Goal: Information Seeking & Learning: Learn about a topic

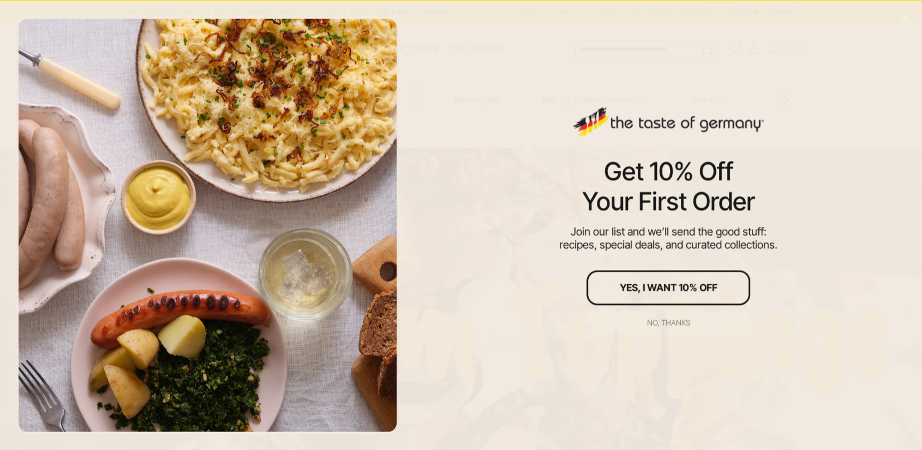
click at [658, 324] on div "No, thanks" at bounding box center [668, 322] width 43 height 8
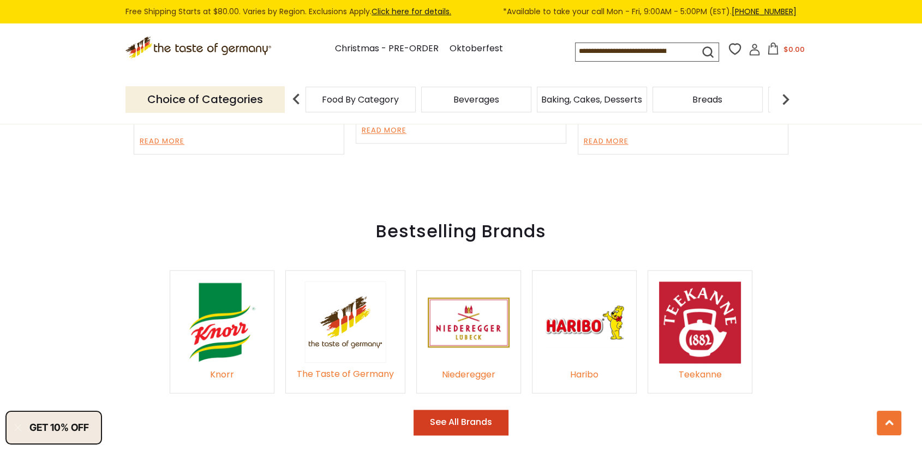
scroll to position [1646, 0]
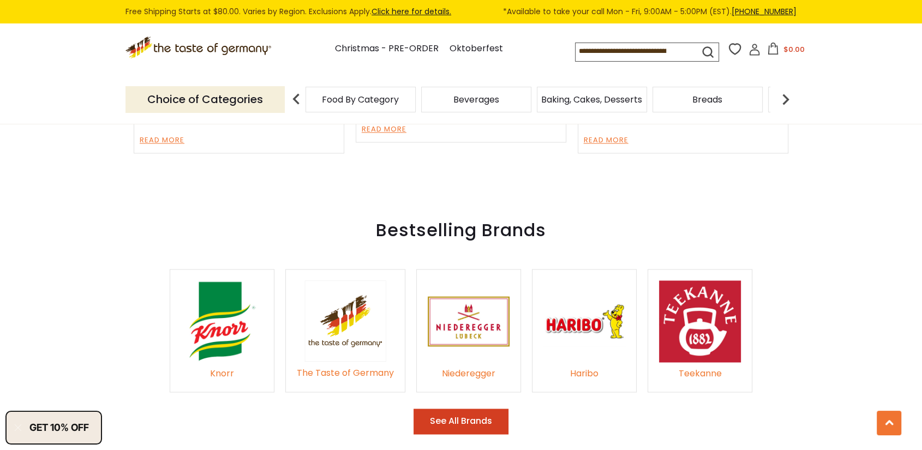
click at [430, 408] on button "See All Brands" at bounding box center [460, 421] width 95 height 26
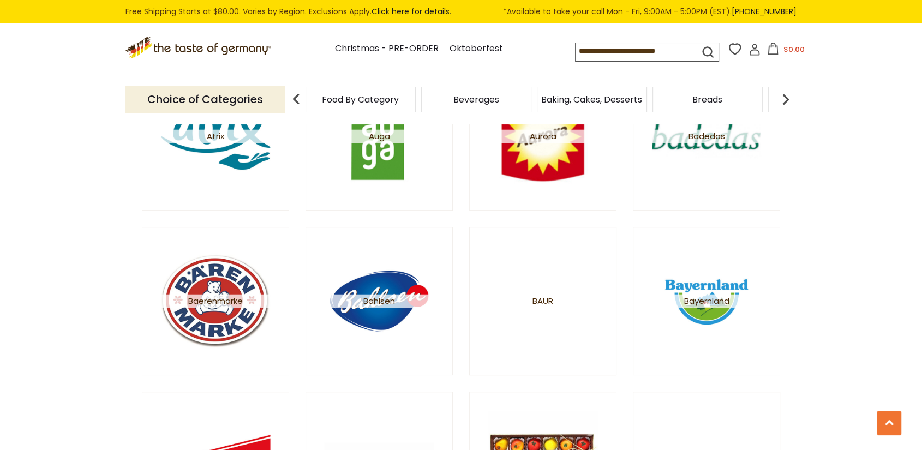
scroll to position [727, 0]
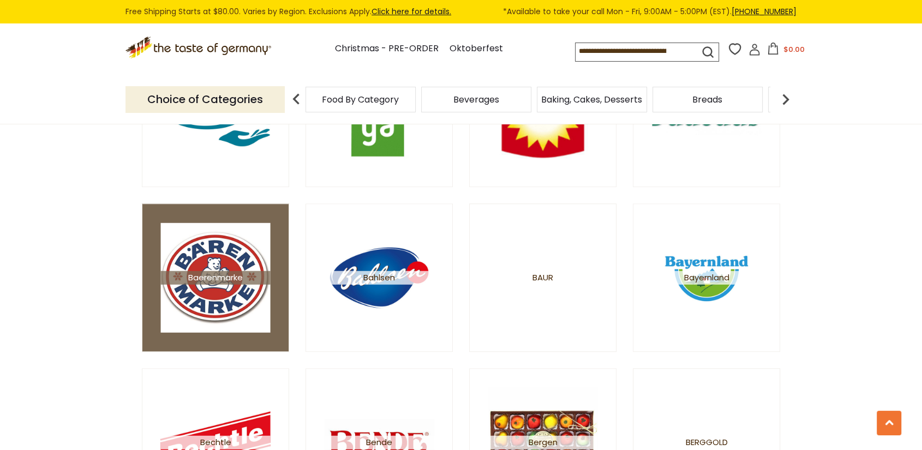
click at [196, 298] on img at bounding box center [216, 278] width 110 height 110
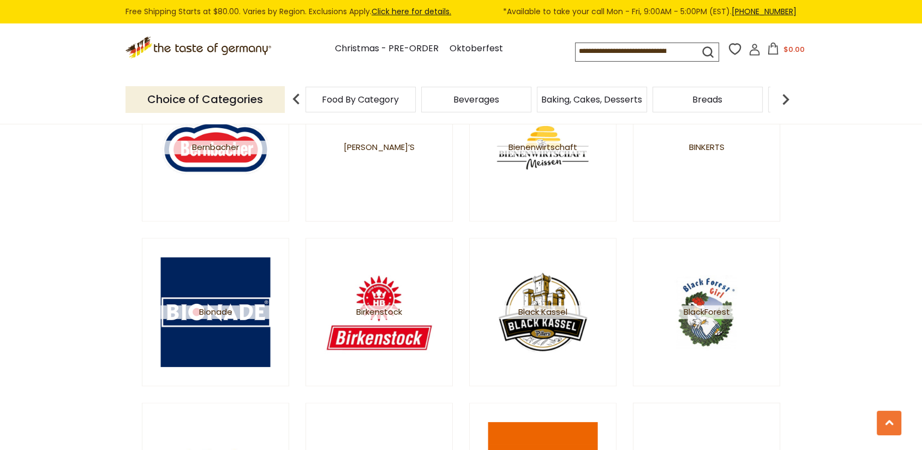
scroll to position [1187, 0]
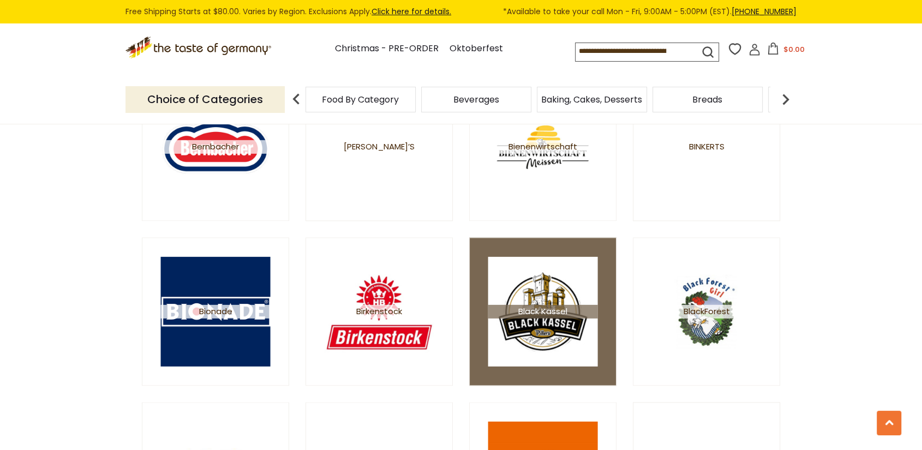
click at [534, 272] on img at bounding box center [543, 311] width 110 height 110
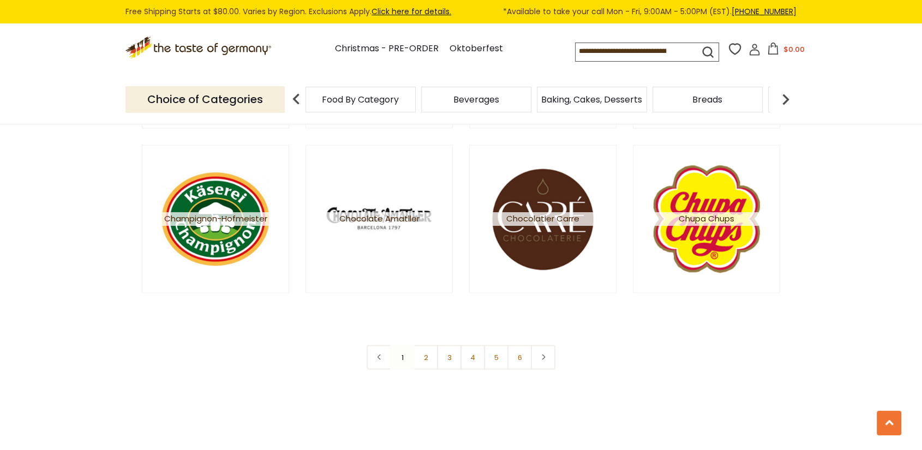
scroll to position [1963, 0]
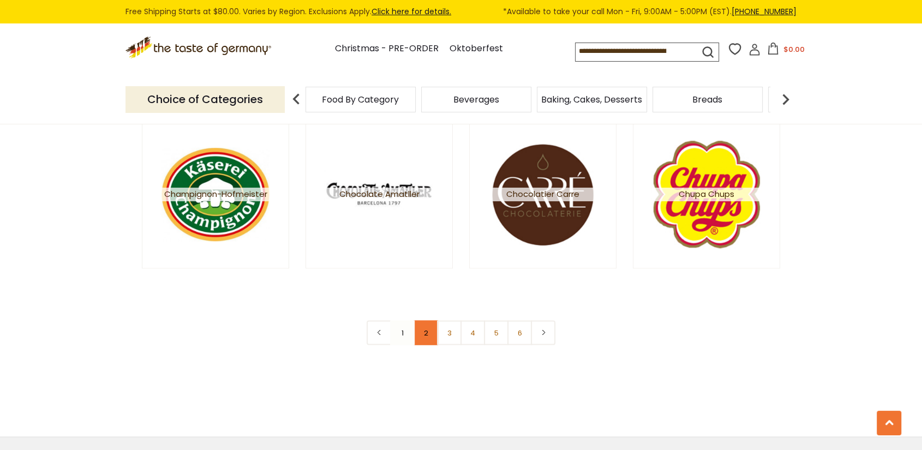
click at [426, 333] on link "2" at bounding box center [425, 332] width 25 height 25
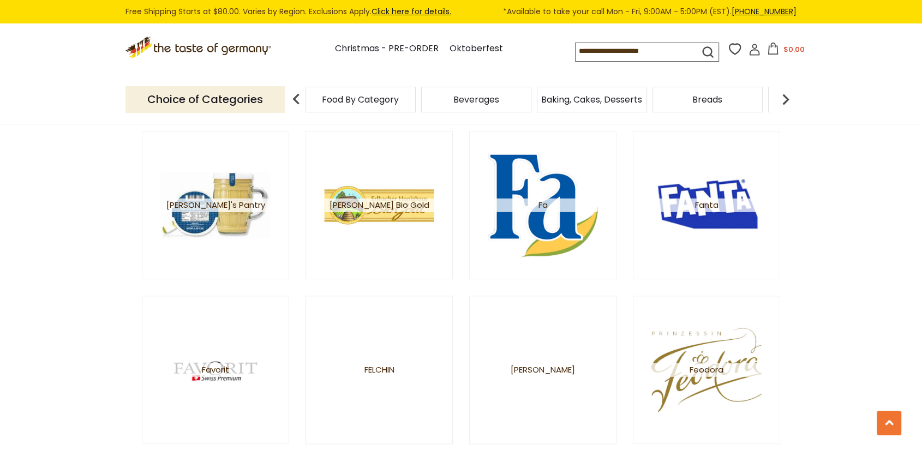
scroll to position [1139, 0]
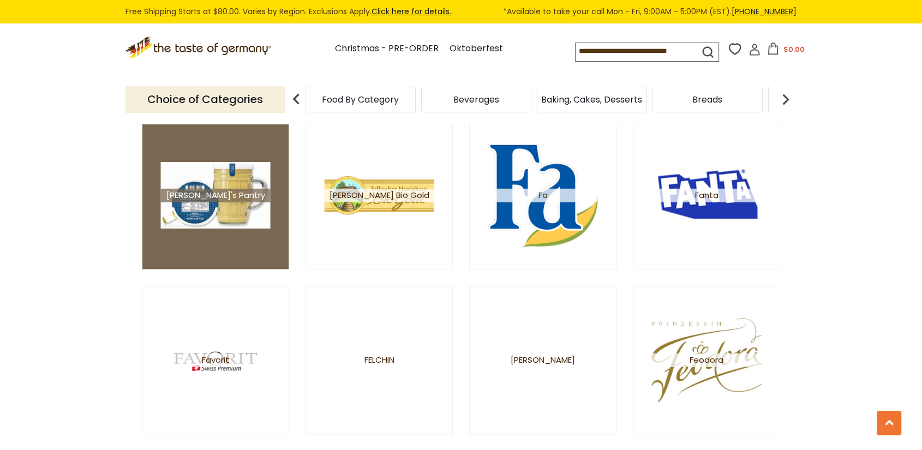
click at [236, 208] on img at bounding box center [216, 194] width 110 height 67
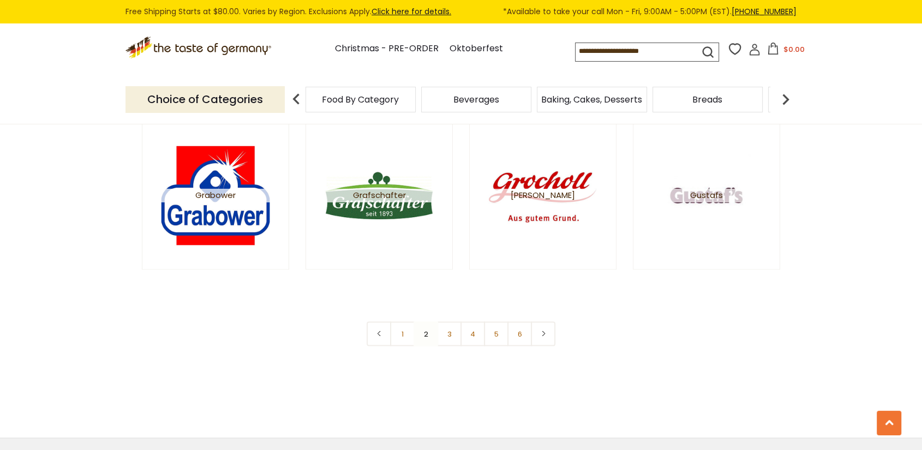
scroll to position [1963, 0]
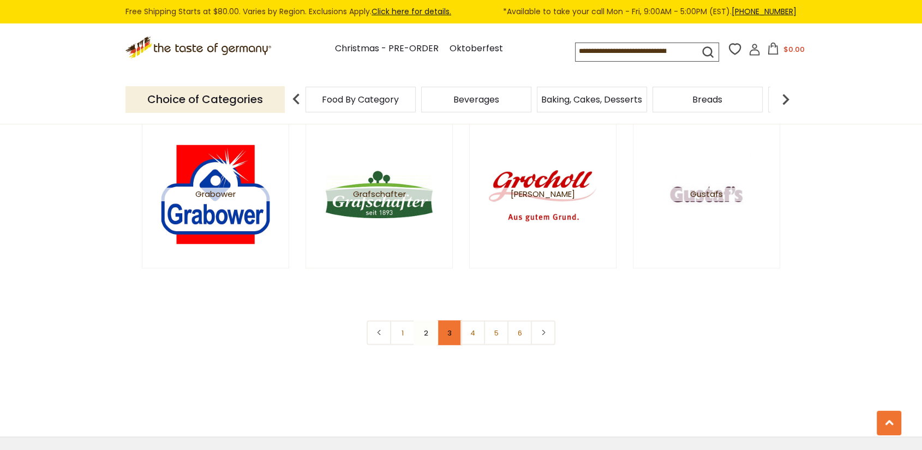
click at [453, 329] on link "3" at bounding box center [449, 332] width 25 height 25
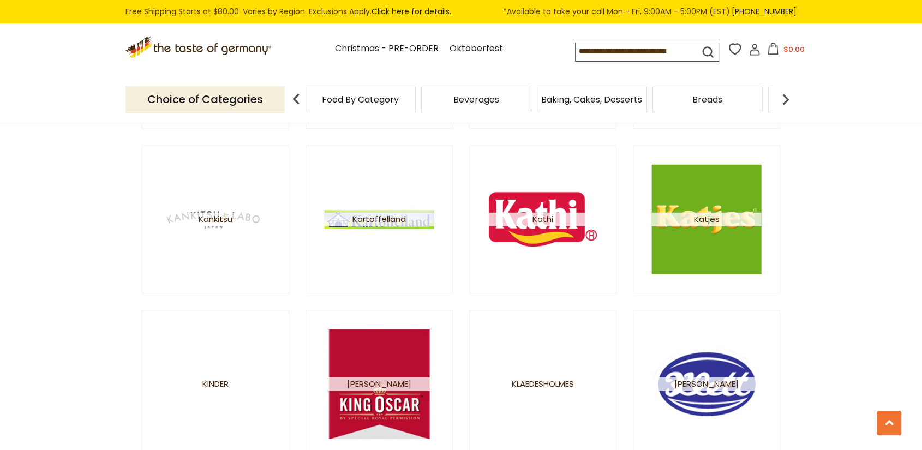
scroll to position [1139, 0]
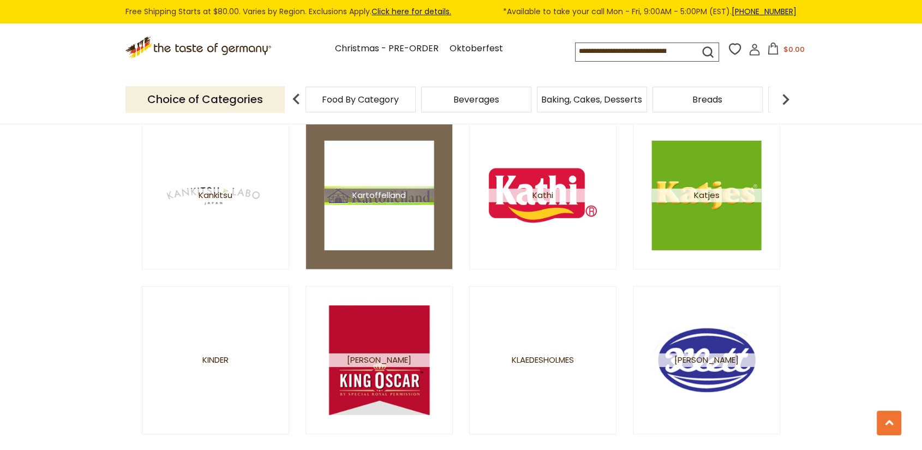
click at [377, 209] on img at bounding box center [379, 195] width 110 height 110
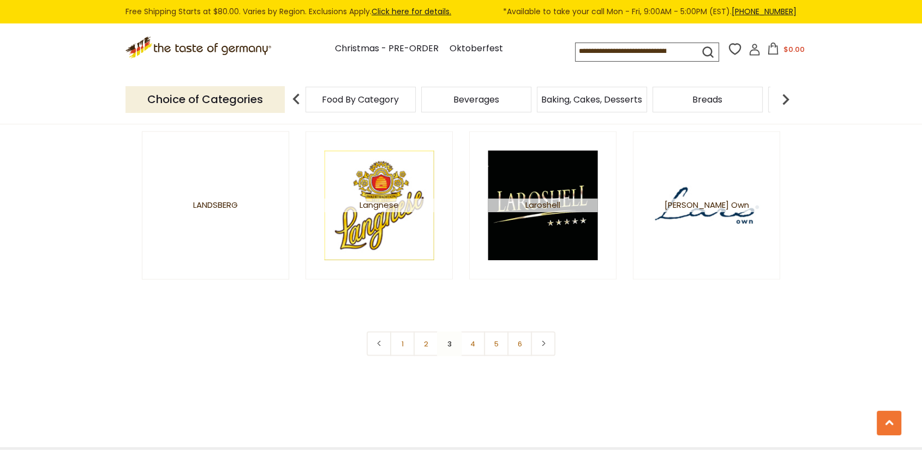
scroll to position [1963, 0]
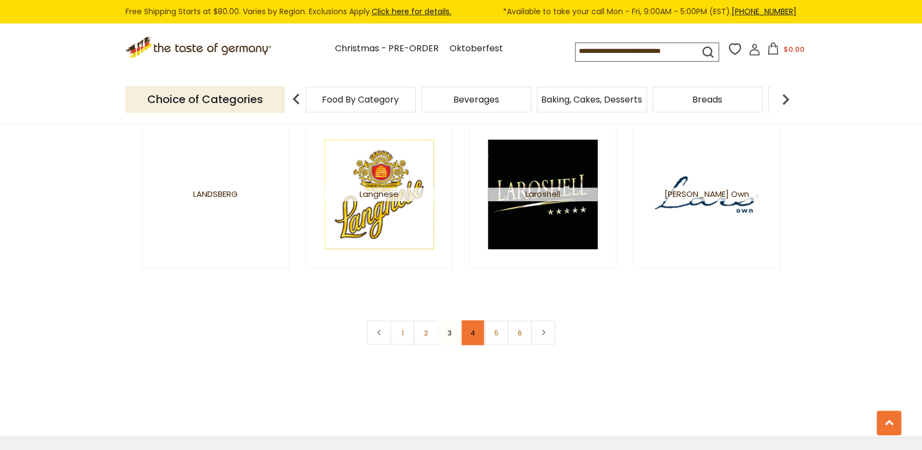
click at [469, 336] on link "4" at bounding box center [472, 332] width 25 height 25
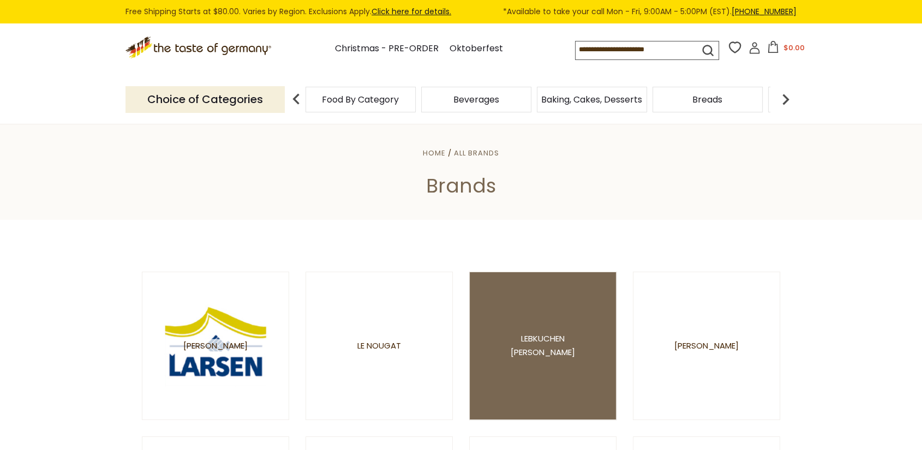
click at [537, 346] on span "Lebkuchen [PERSON_NAME]" at bounding box center [542, 345] width 73 height 27
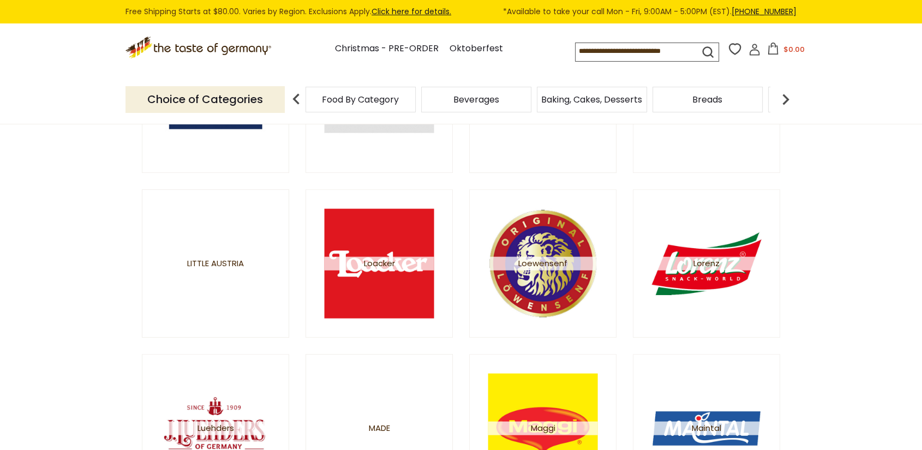
scroll to position [460, 0]
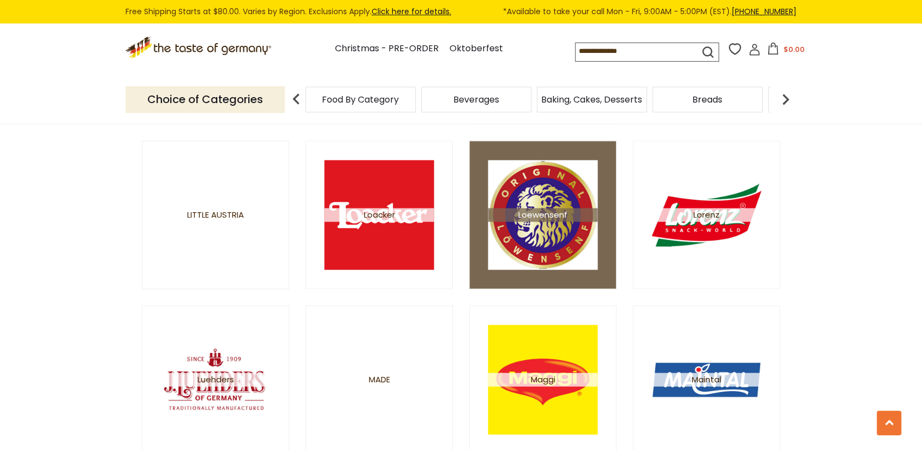
click at [551, 238] on img at bounding box center [543, 215] width 110 height 110
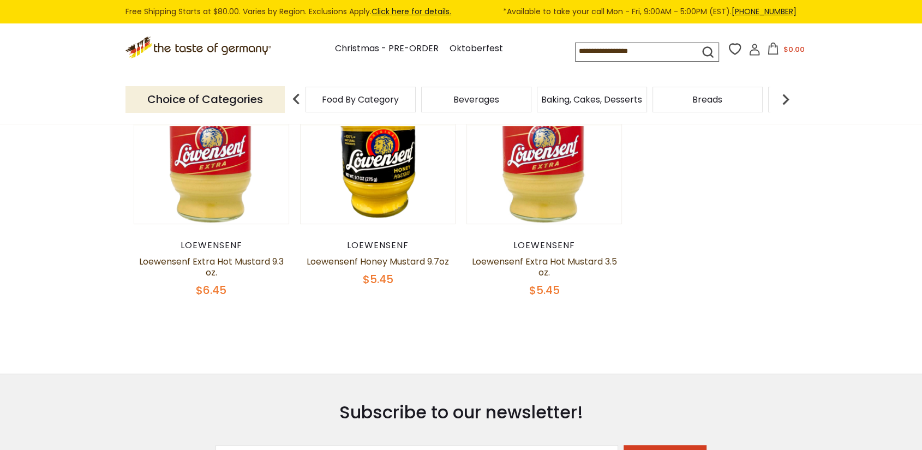
scroll to position [412, 0]
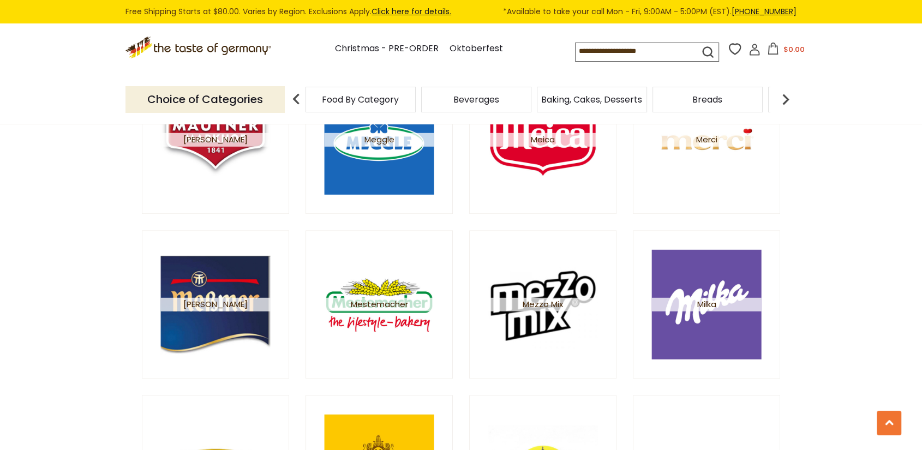
scroll to position [1042, 0]
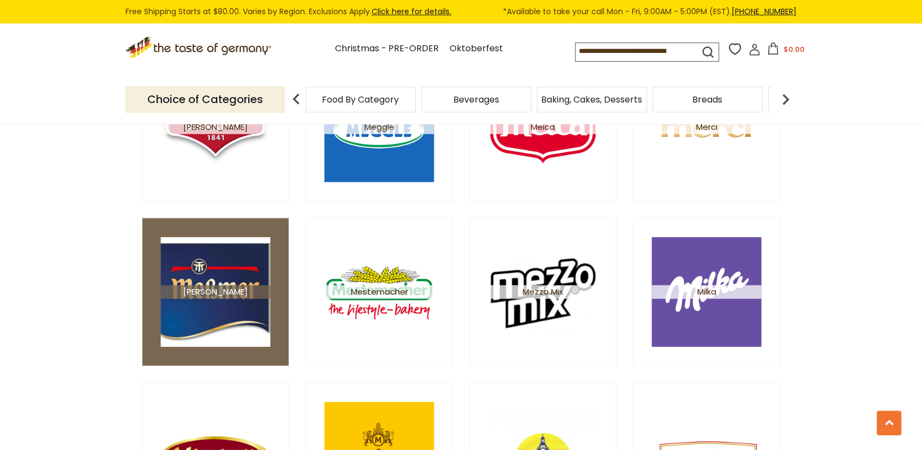
click at [173, 317] on img at bounding box center [216, 292] width 110 height 110
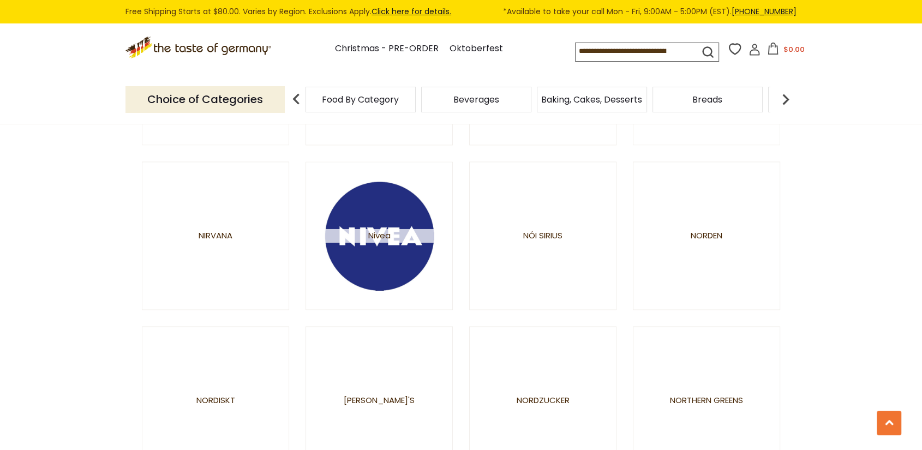
scroll to position [1600, 0]
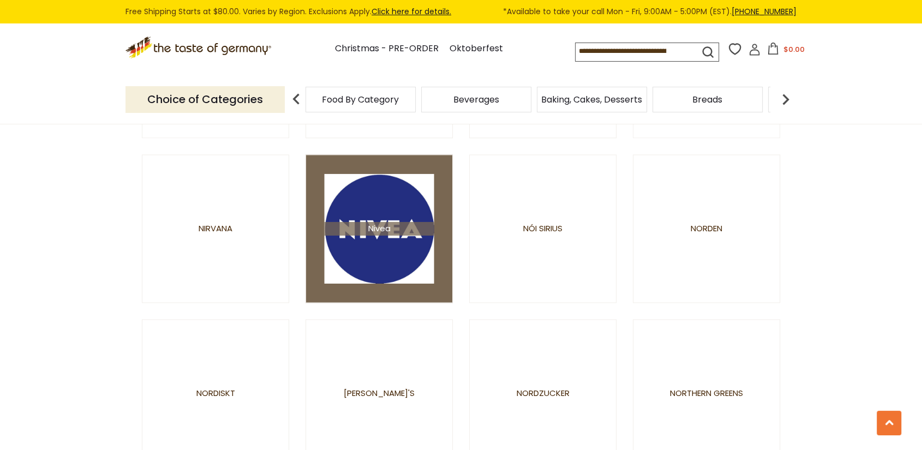
click at [397, 250] on img at bounding box center [379, 228] width 110 height 110
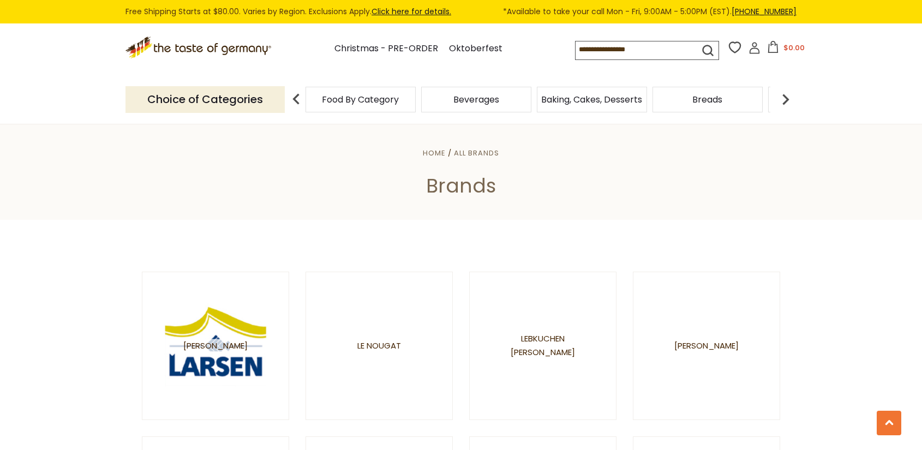
scroll to position [1600, 0]
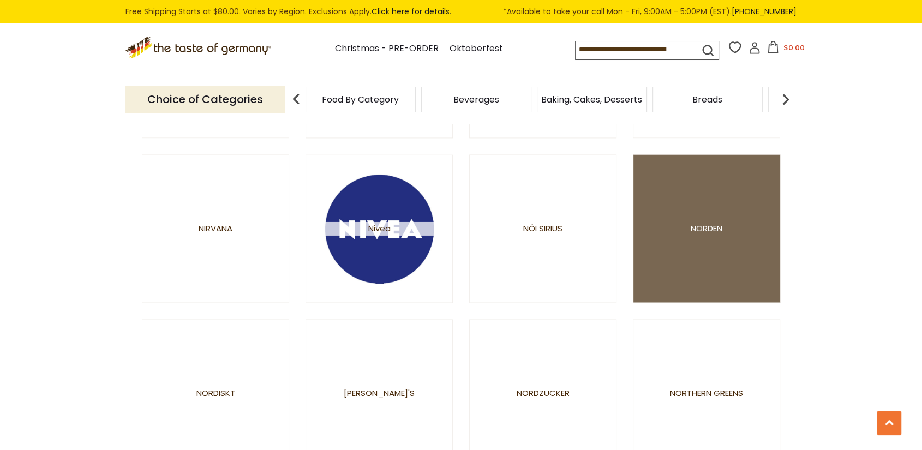
click at [698, 234] on link "Norden" at bounding box center [706, 228] width 147 height 148
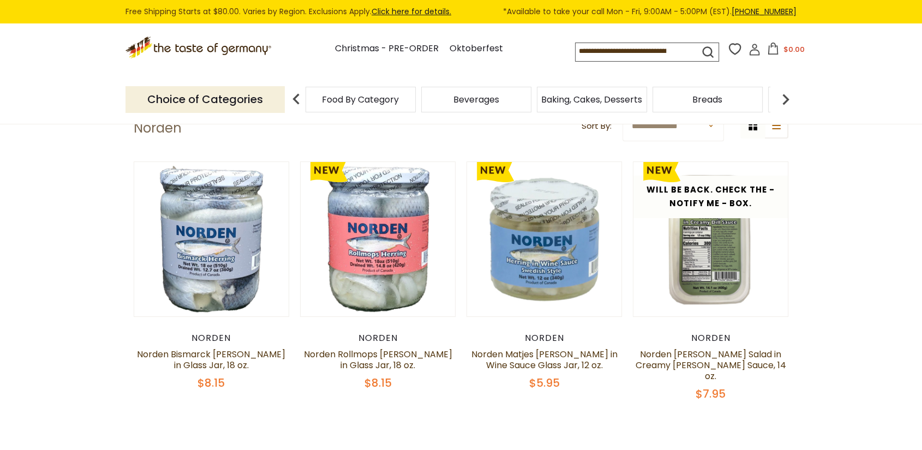
scroll to position [24, 0]
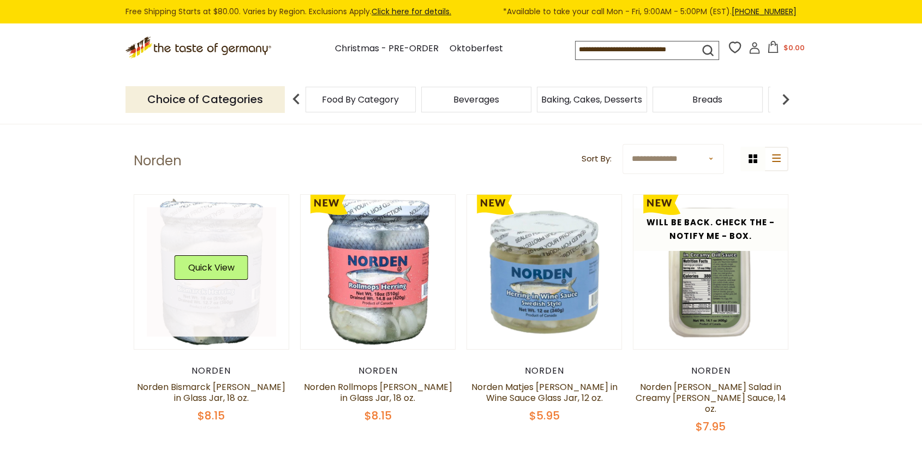
click at [205, 308] on link at bounding box center [212, 272] width 130 height 130
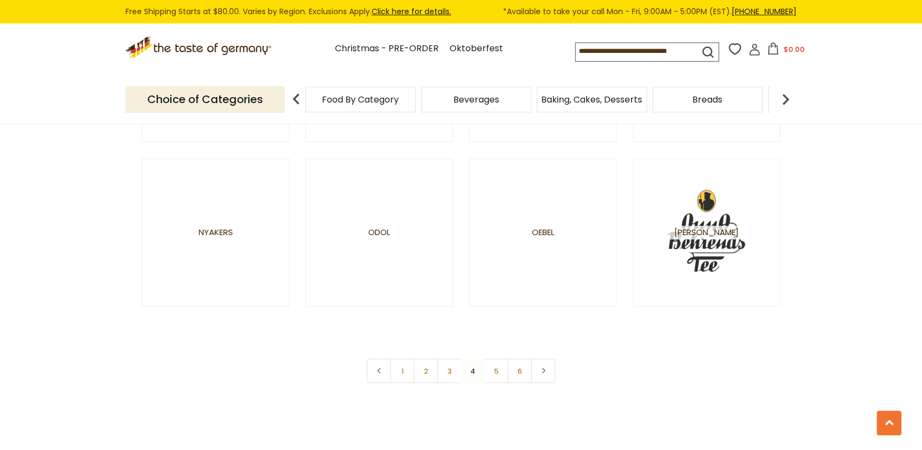
scroll to position [1963, 0]
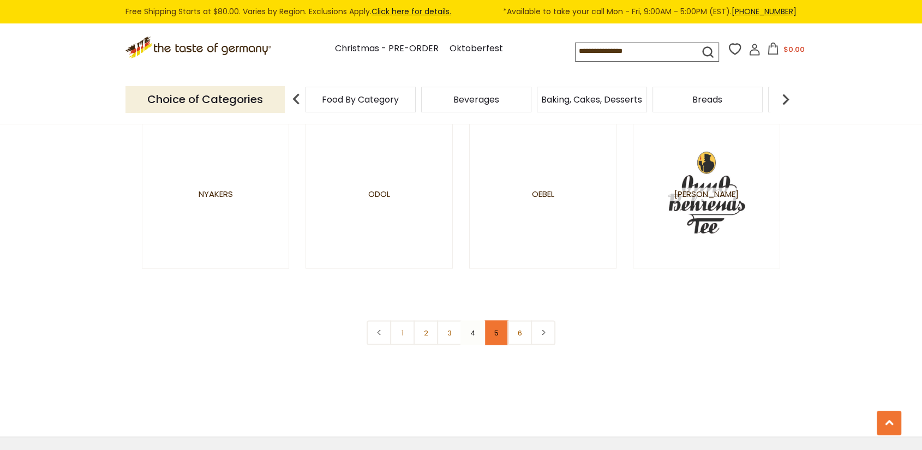
click at [496, 339] on link "5" at bounding box center [496, 332] width 25 height 25
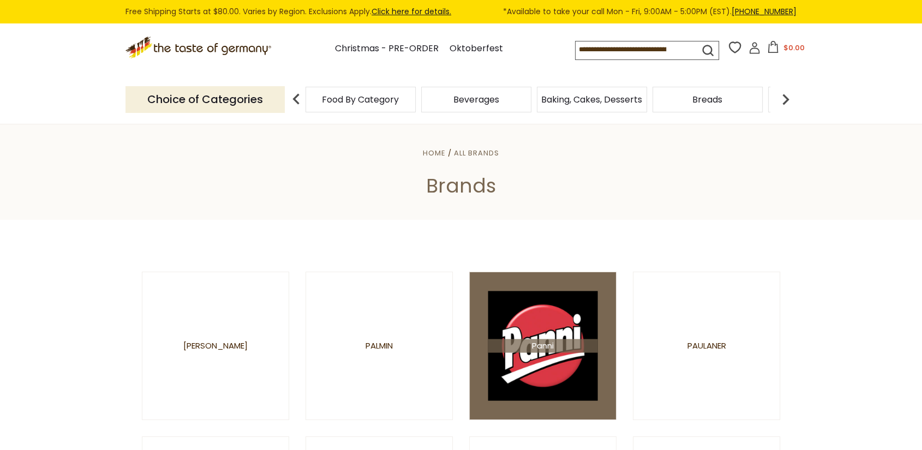
click at [536, 365] on img at bounding box center [543, 346] width 110 height 110
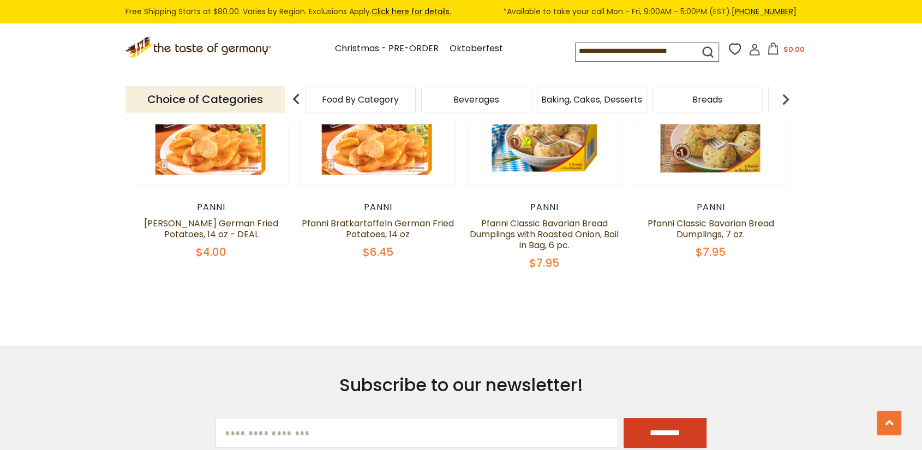
scroll to position [460, 0]
